Goal: Task Accomplishment & Management: Use online tool/utility

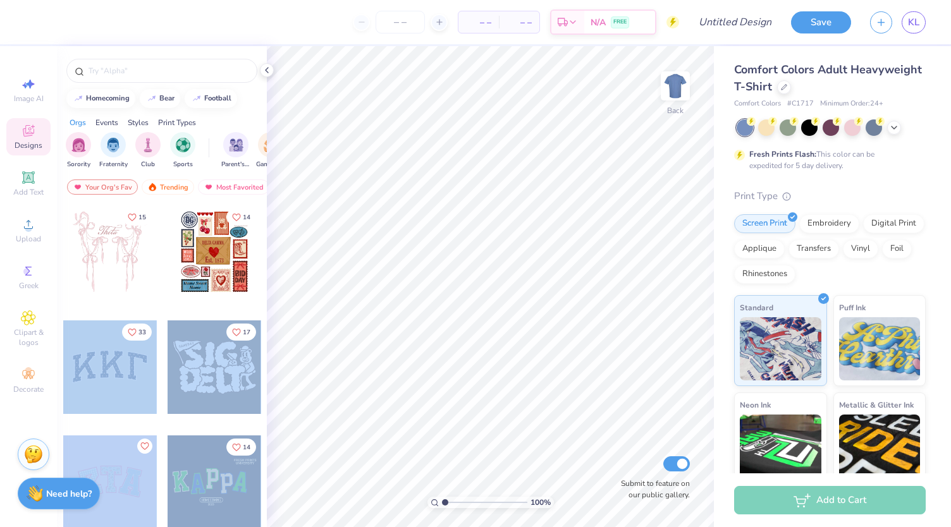
click at [450, 239] on div "– – Per Item – – Total Est. Delivery N/A FREE Design Title Save KL Image AI Des…" at bounding box center [475, 263] width 951 height 527
click at [109, 365] on div at bounding box center [110, 368] width 94 height 94
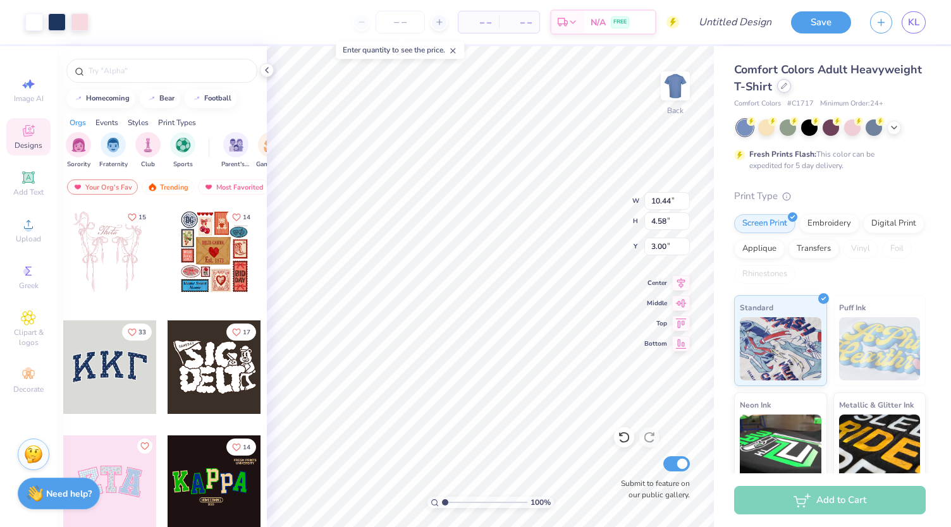
click at [791, 92] on div at bounding box center [784, 86] width 14 height 14
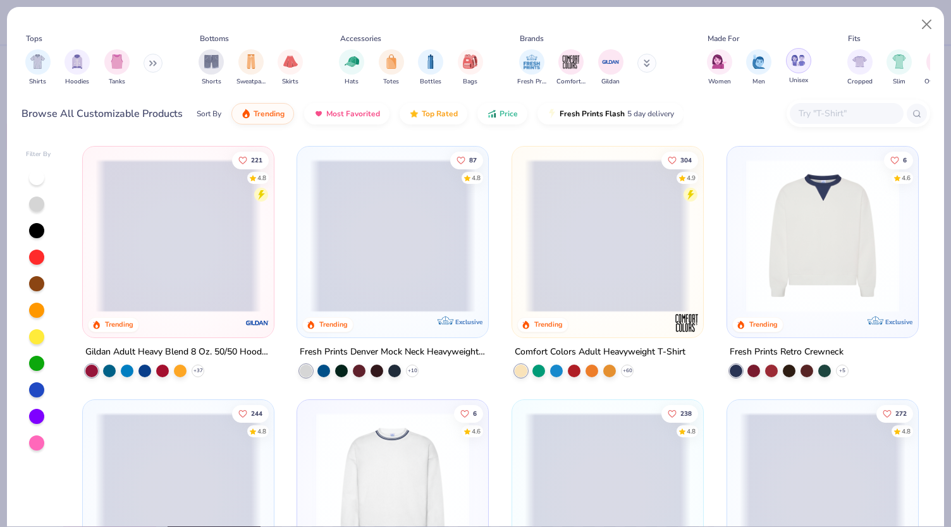
click at [799, 69] on div "filter for Unisex" at bounding box center [798, 60] width 25 height 25
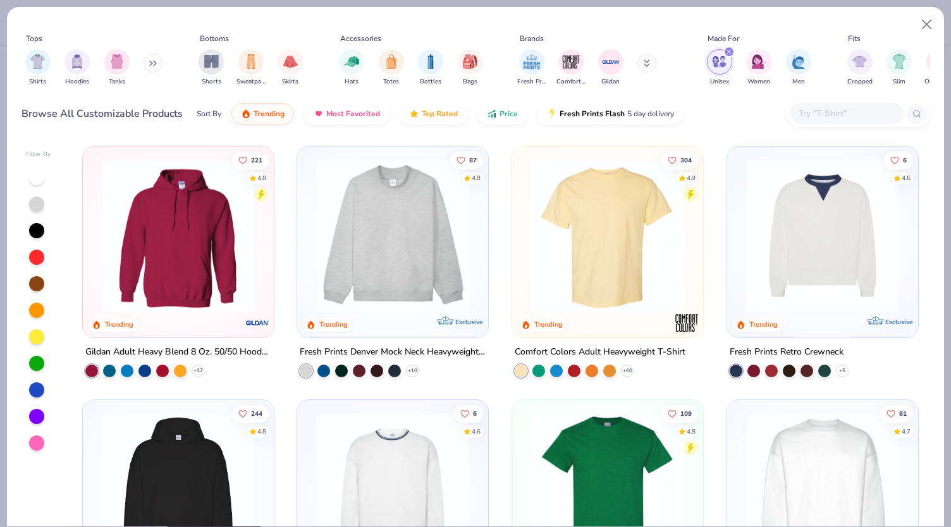
click at [648, 65] on icon at bounding box center [647, 63] width 6 height 8
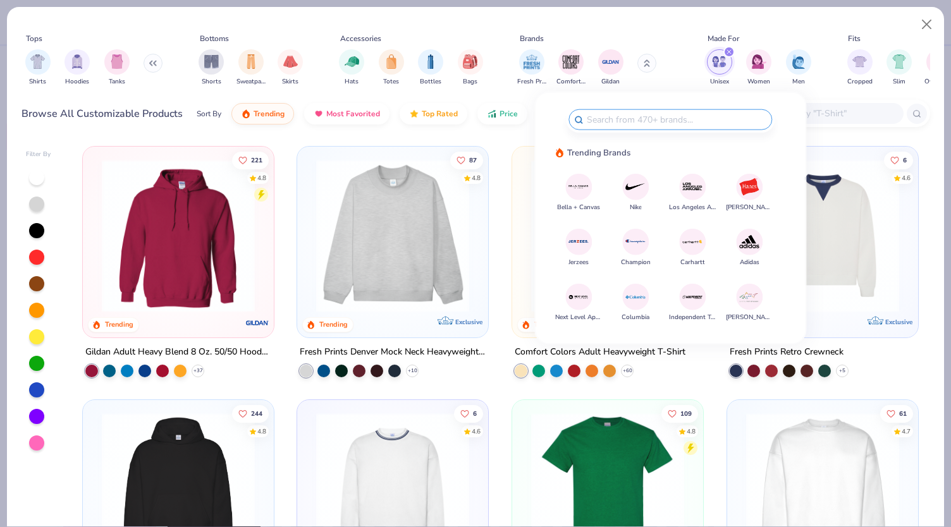
click at [660, 82] on div "Fresh Prints Comfort Colors Gildan" at bounding box center [594, 67] width 159 height 47
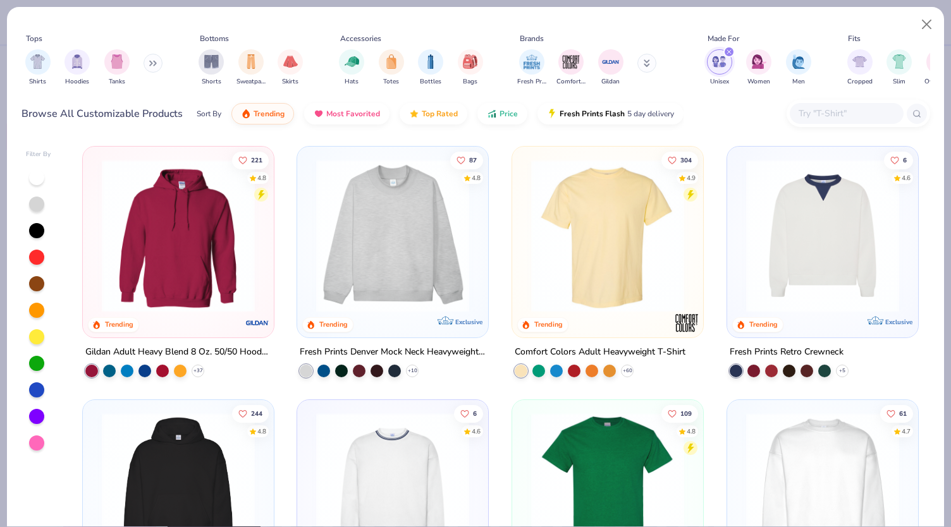
click at [817, 111] on input "text" at bounding box center [846, 113] width 97 height 15
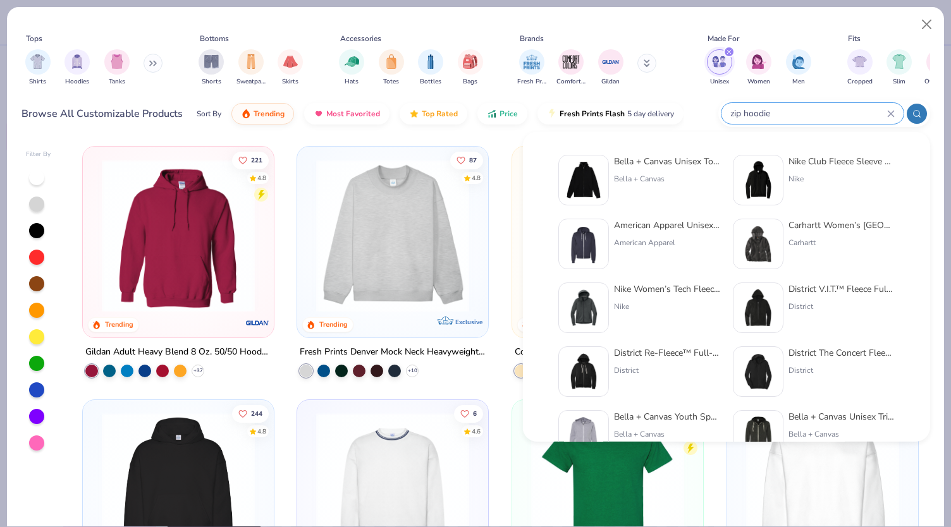
type input "zip hoodie"
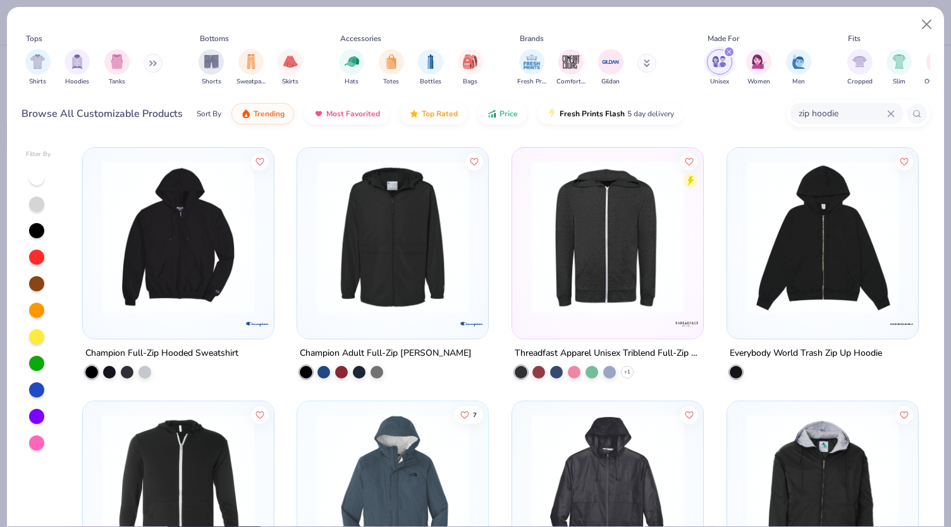
scroll to position [253, 0]
click at [832, 264] on img at bounding box center [823, 236] width 166 height 153
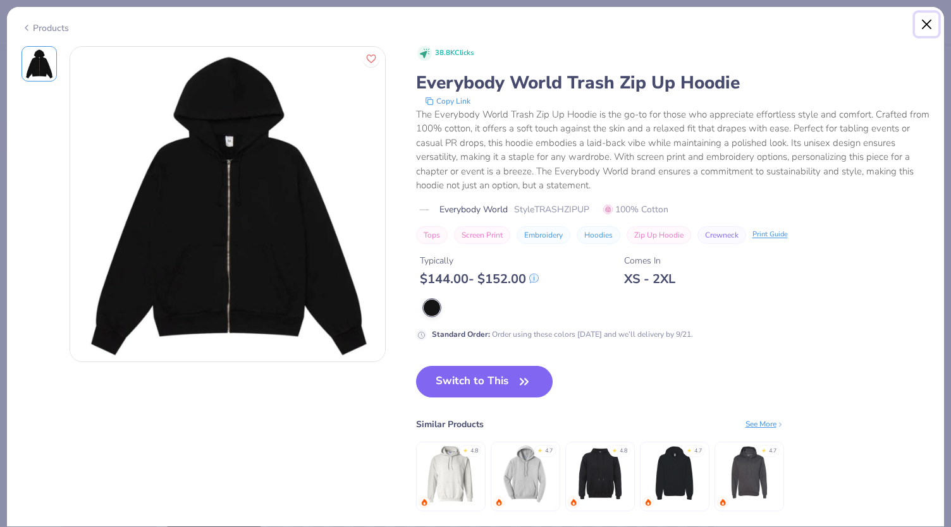
click at [930, 25] on button "Close" at bounding box center [927, 25] width 24 height 24
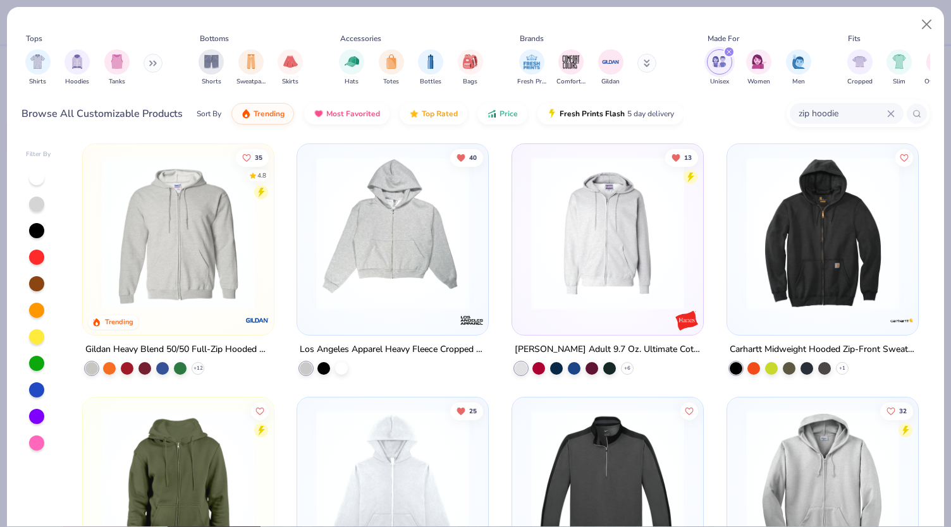
scroll to position [764, 0]
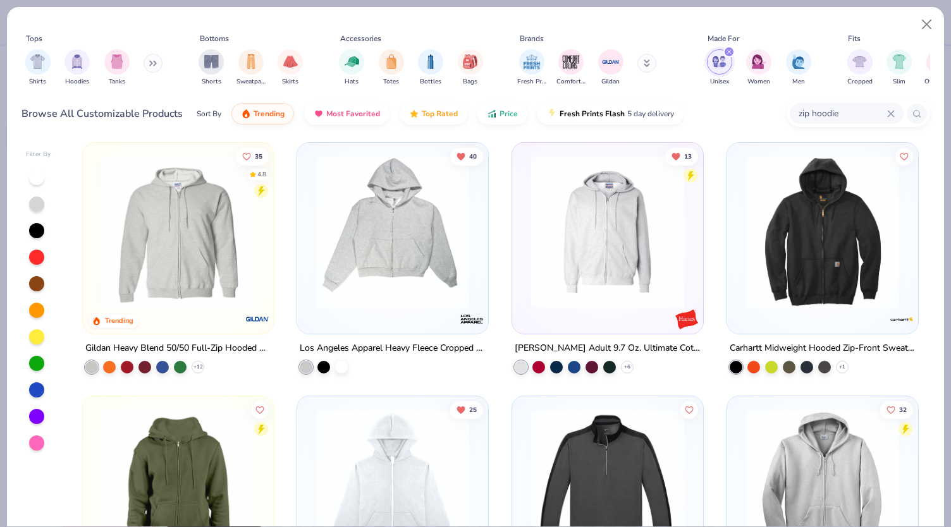
click at [386, 295] on img at bounding box center [393, 232] width 166 height 153
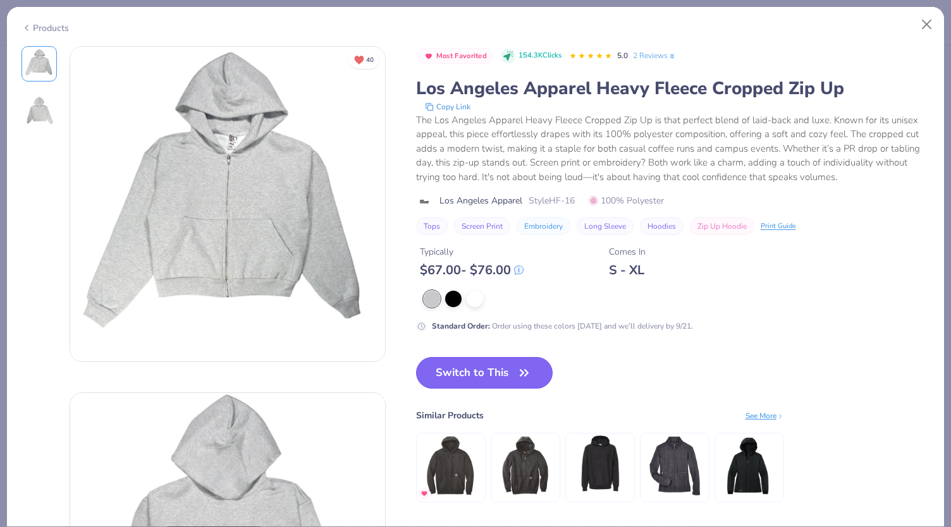
click at [485, 371] on button "Switch to This" at bounding box center [484, 373] width 137 height 32
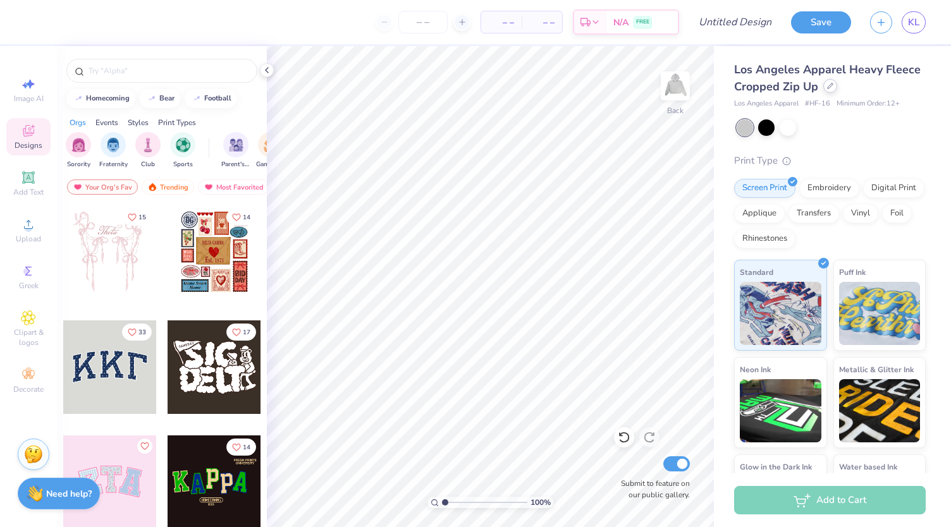
click at [834, 88] on icon at bounding box center [830, 86] width 6 height 6
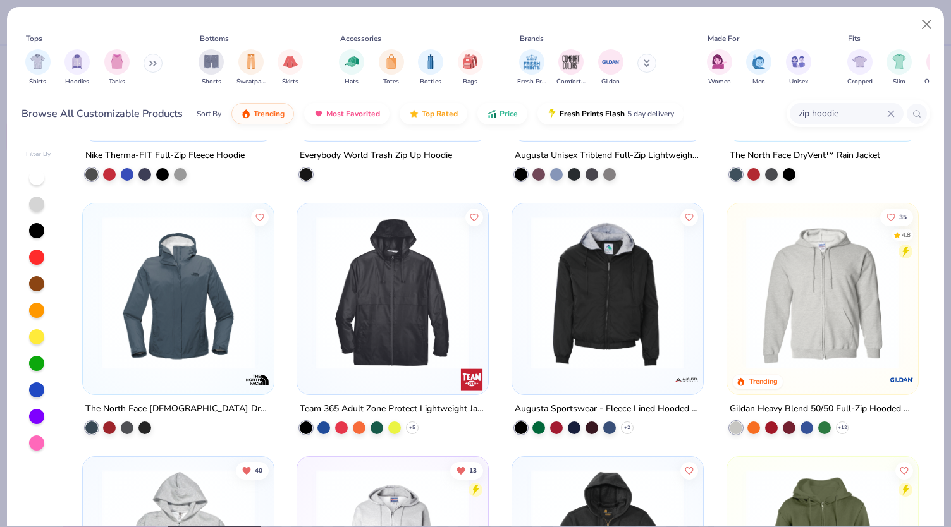
scroll to position [1214, 0]
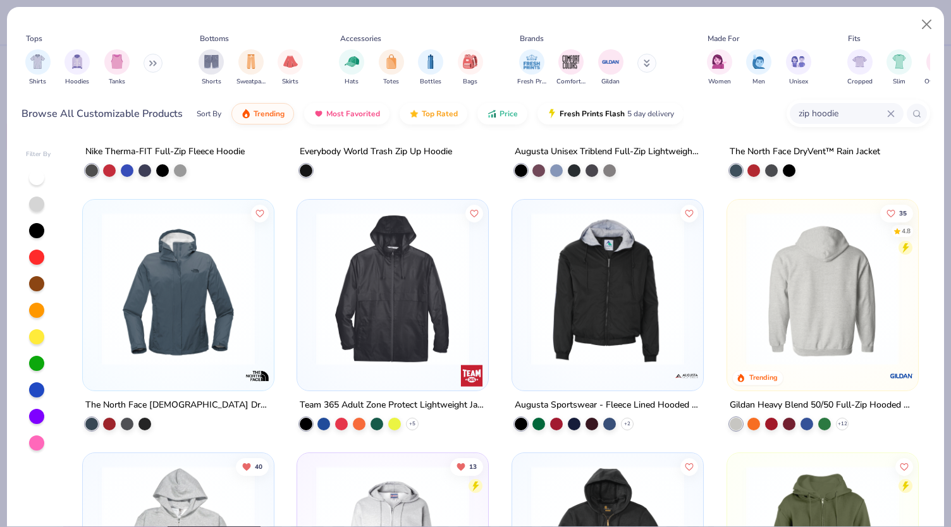
click at [837, 290] on img at bounding box center [823, 289] width 166 height 153
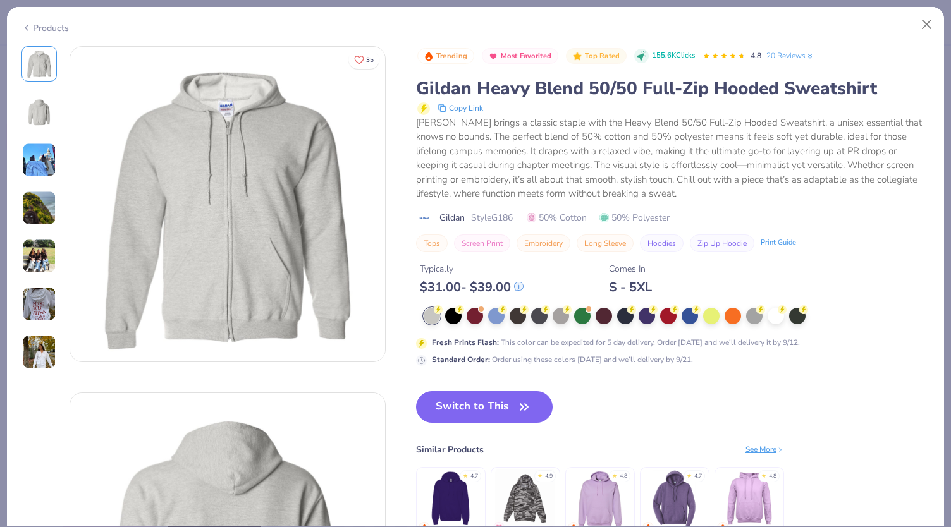
click at [40, 108] on img at bounding box center [39, 112] width 30 height 30
click at [357, 61] on icon "Like" at bounding box center [359, 59] width 10 height 10
click at [479, 400] on button "Switch to This" at bounding box center [484, 407] width 137 height 32
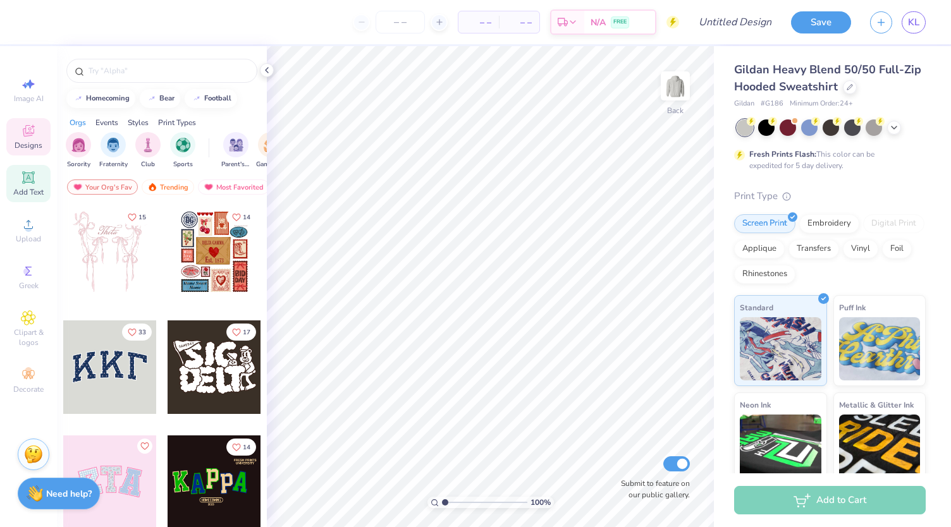
click at [38, 190] on span "Add Text" at bounding box center [28, 192] width 30 height 10
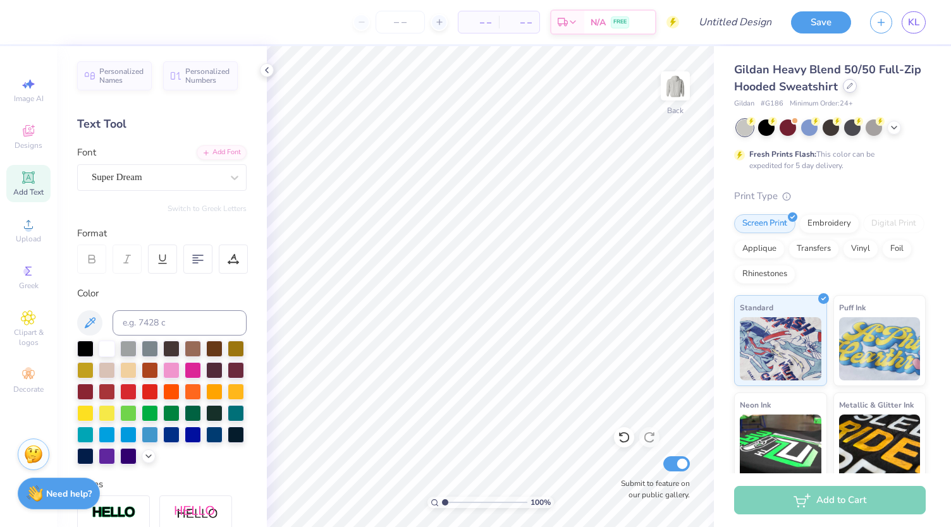
click at [853, 87] on icon at bounding box center [850, 86] width 6 height 6
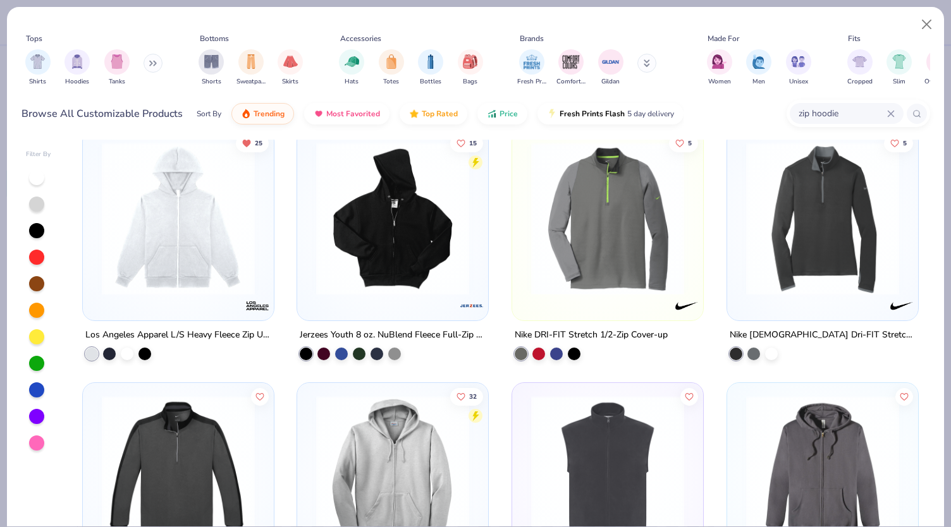
scroll to position [1899, 0]
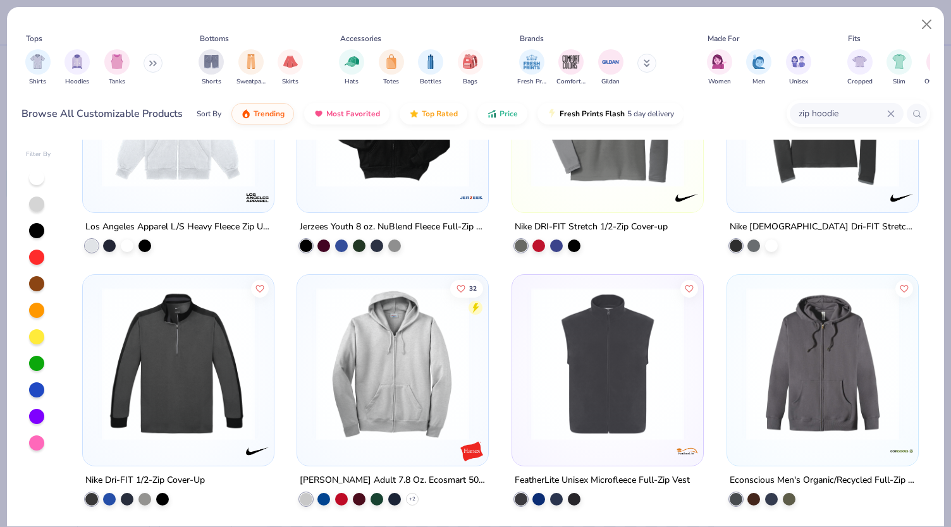
click at [405, 412] on img at bounding box center [393, 364] width 166 height 153
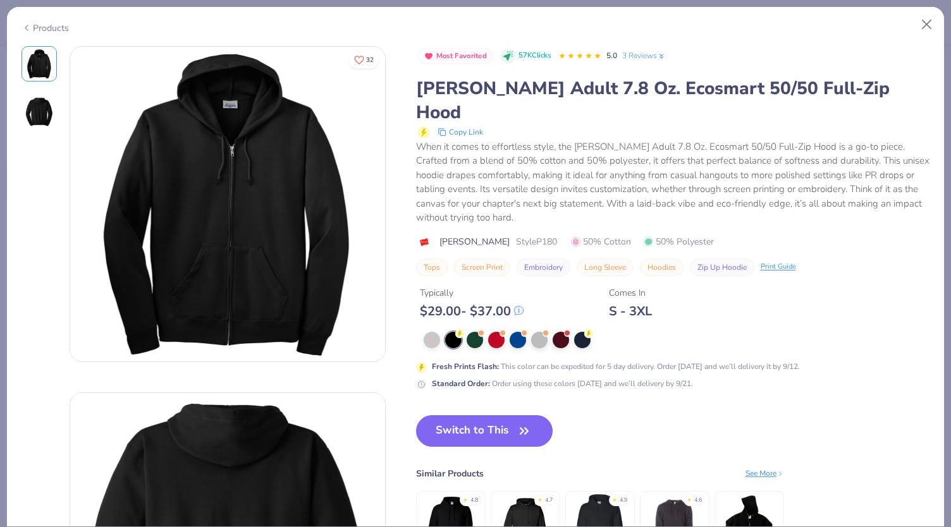
click at [550, 332] on div at bounding box center [673, 340] width 498 height 16
click at [541, 331] on div at bounding box center [539, 339] width 16 height 16
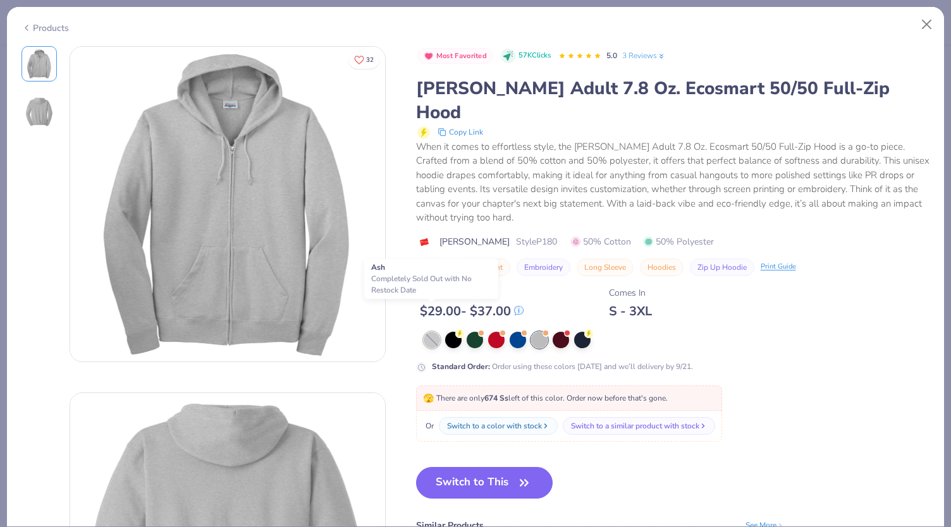
click at [429, 332] on div at bounding box center [432, 340] width 16 height 16
click at [930, 28] on button "Close" at bounding box center [927, 25] width 24 height 24
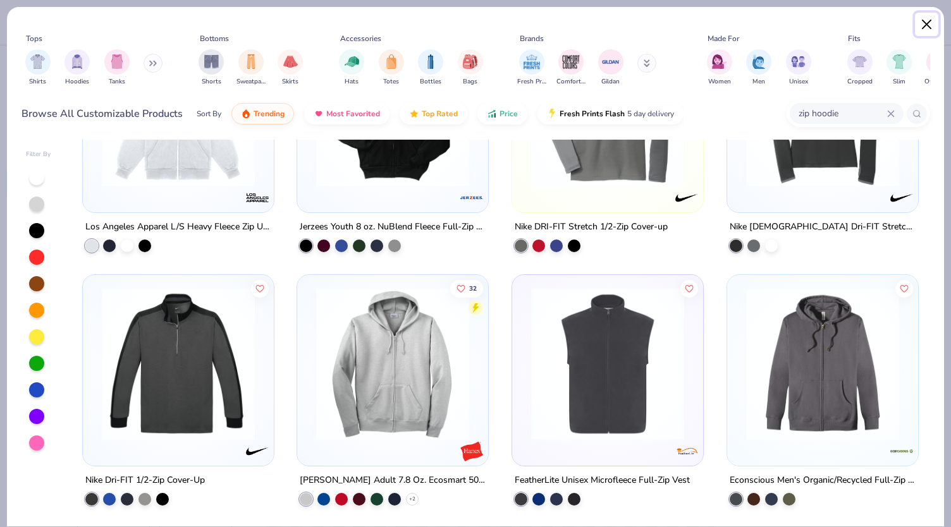
click at [925, 28] on button "Close" at bounding box center [927, 25] width 24 height 24
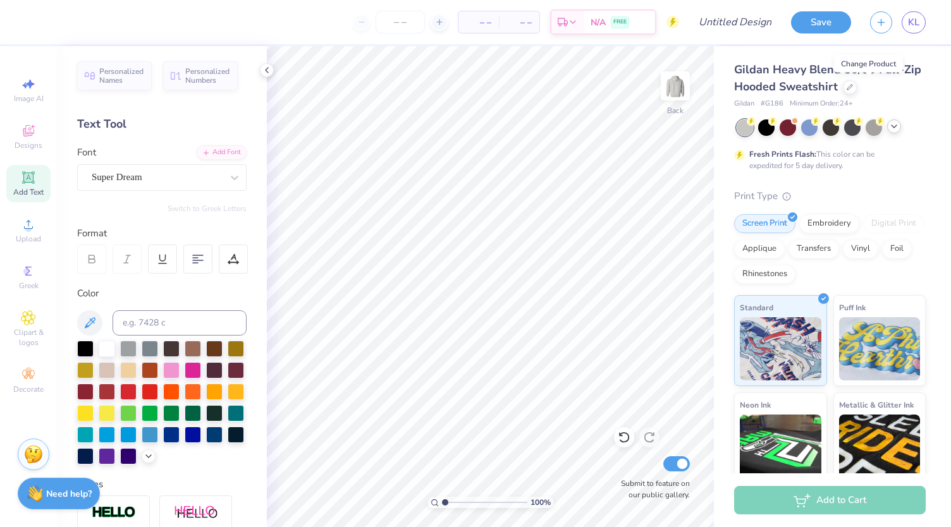
click at [896, 125] on icon at bounding box center [894, 126] width 10 height 10
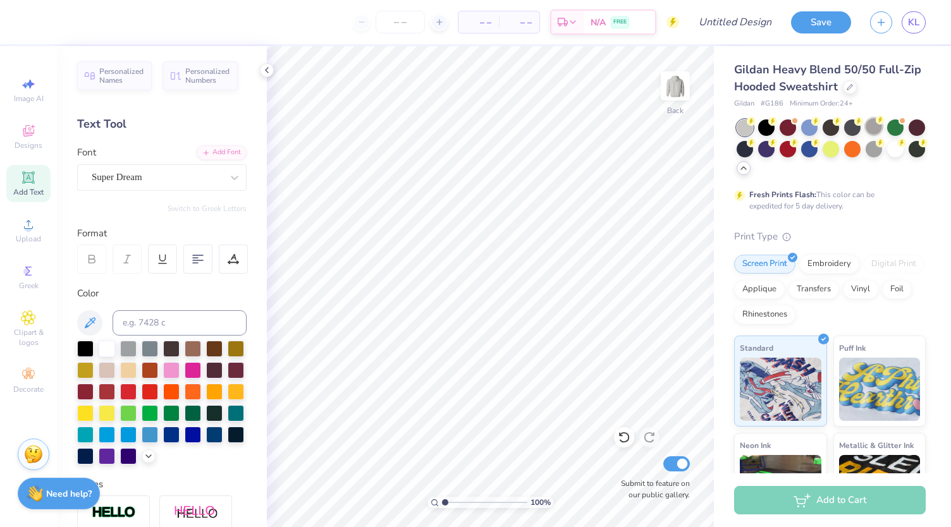
click at [872, 131] on div at bounding box center [874, 126] width 16 height 16
click at [743, 130] on div at bounding box center [745, 128] width 16 height 16
click at [764, 129] on div at bounding box center [766, 126] width 16 height 16
click at [882, 152] on div at bounding box center [874, 148] width 16 height 16
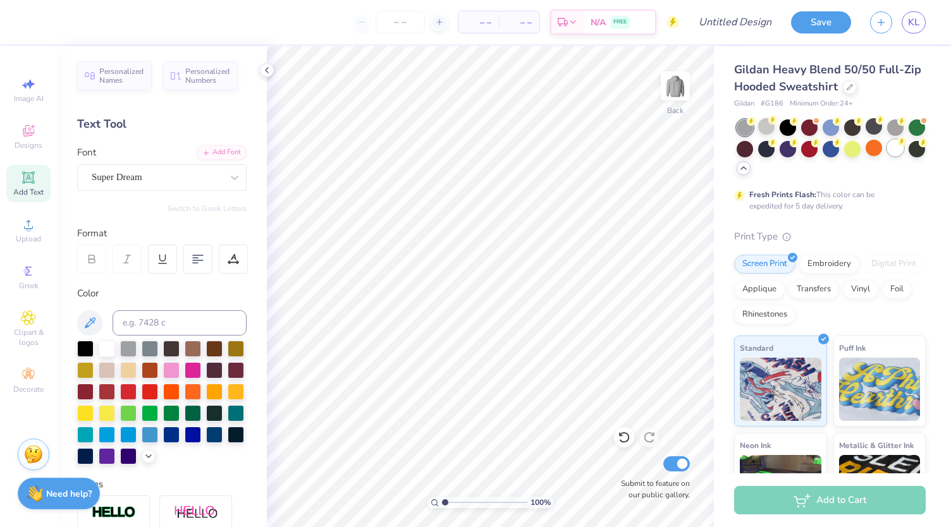
click at [887, 156] on div at bounding box center [895, 148] width 16 height 16
type input "1.00030559985974"
